Goal: Find specific page/section

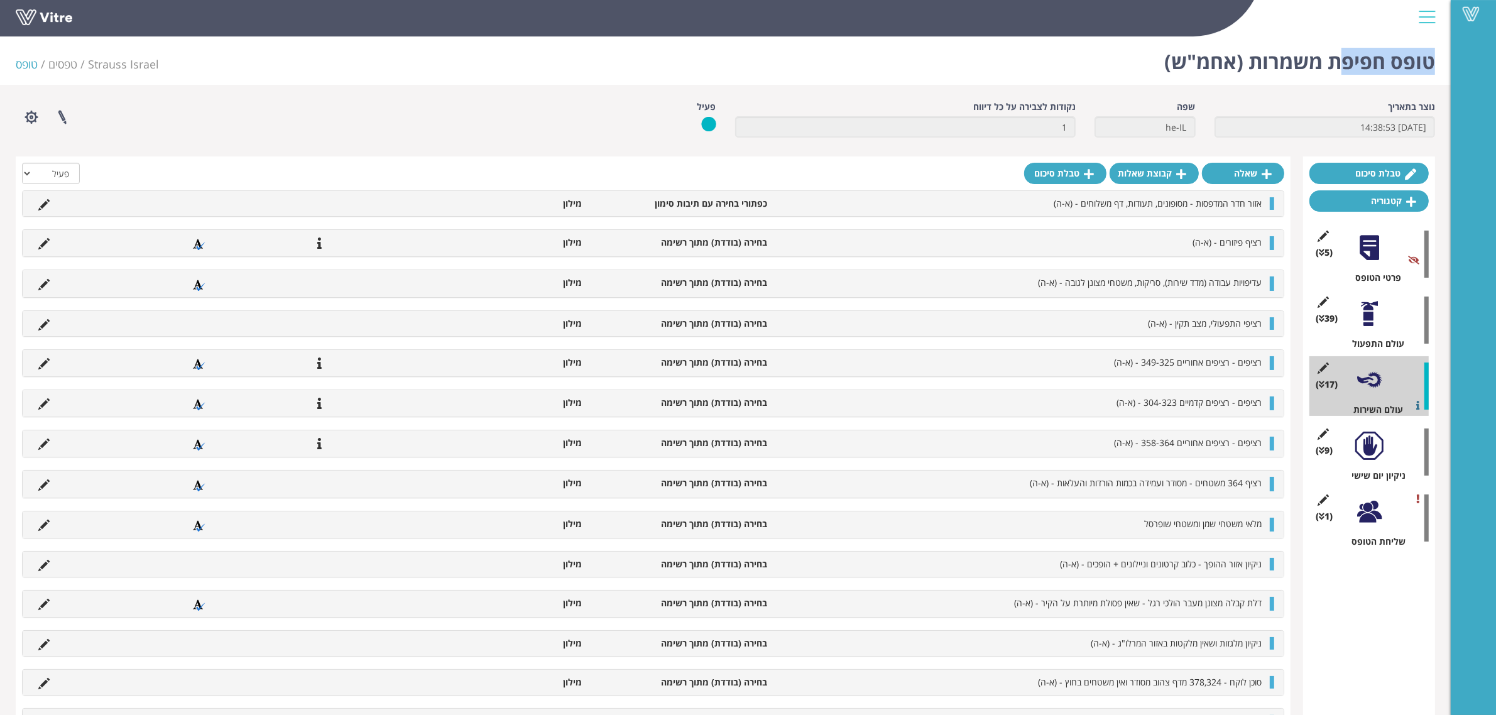
drag, startPoint x: 1430, startPoint y: 62, endPoint x: 1342, endPoint y: 54, distance: 88.9
click at [1342, 54] on h1 "טופס חפיפת משמרות (אחמ"ש)" at bounding box center [1300, 57] width 271 height 53
click at [1359, 37] on div "Vitre" at bounding box center [725, 18] width 1451 height 37
drag, startPoint x: 1374, startPoint y: 63, endPoint x: 1261, endPoint y: 61, distance: 112.5
click at [1261, 61] on h1 "טופס חפיפת משמרות (אחמ"ש)" at bounding box center [1300, 57] width 271 height 53
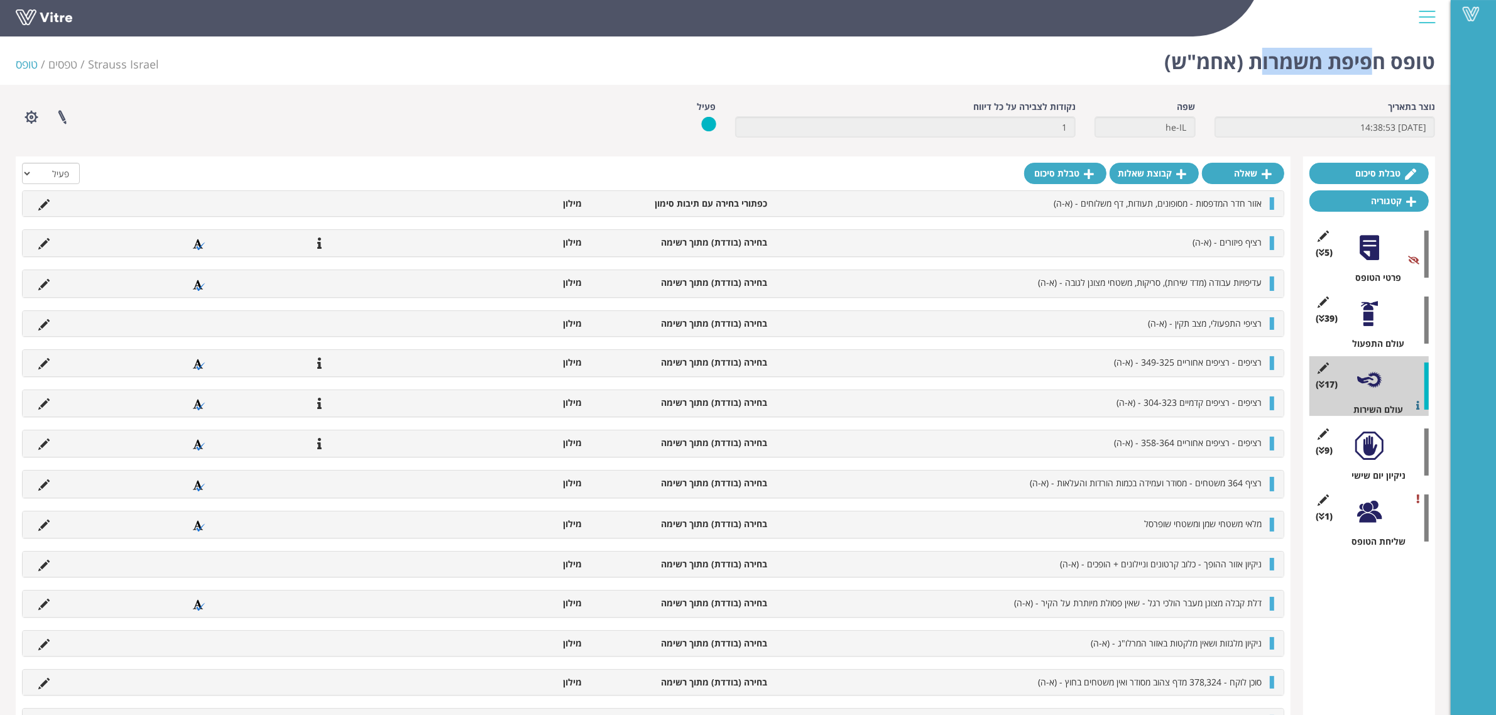
click at [1333, 68] on h1 "טופס חפיפת משמרות (אחמ"ש)" at bounding box center [1300, 57] width 271 height 53
click at [1383, 55] on h1 "טופס חפיפת משמרות (אחמ"ש)" at bounding box center [1300, 57] width 271 height 53
click at [1289, 58] on h1 "טופס חפיפת משמרות (אחמ"ש)" at bounding box center [1300, 57] width 271 height 53
copy h1 "משמרות"
